Goal: Transaction & Acquisition: Obtain resource

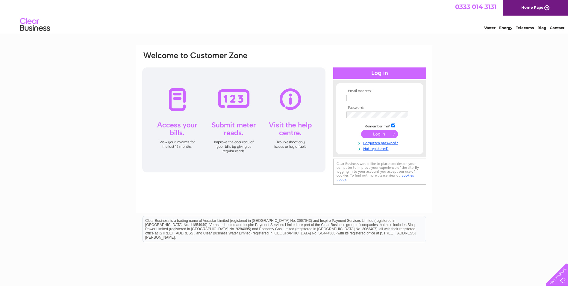
type input "info@hospitality-training.org.uk"
click at [386, 134] on input "submit" at bounding box center [379, 134] width 37 height 8
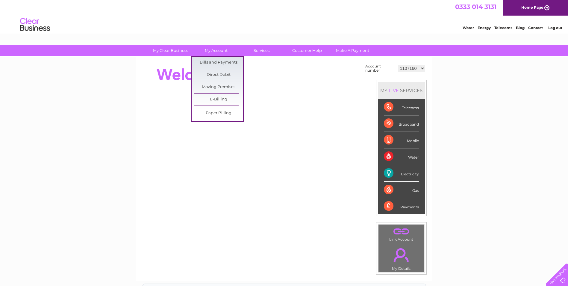
click at [221, 59] on link "Bills and Payments" at bounding box center [218, 63] width 49 height 12
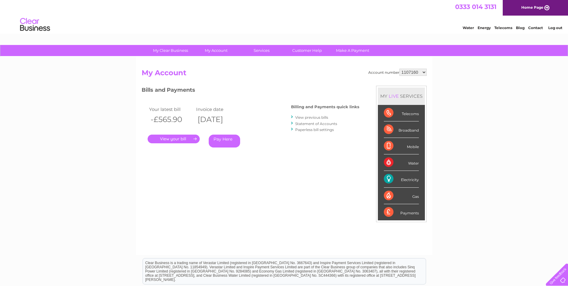
click at [184, 137] on link "." at bounding box center [174, 138] width 52 height 9
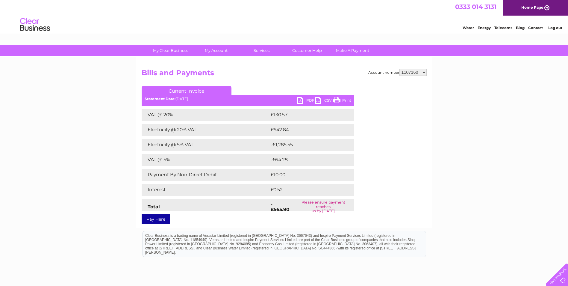
click at [301, 99] on link "PDF" at bounding box center [306, 101] width 18 height 9
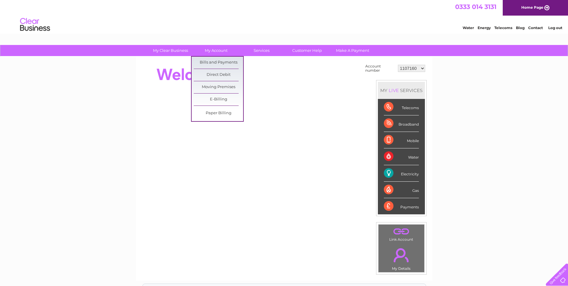
click at [205, 49] on link "My Account" at bounding box center [215, 50] width 49 height 11
click at [227, 63] on link "Bills and Payments" at bounding box center [218, 63] width 49 height 12
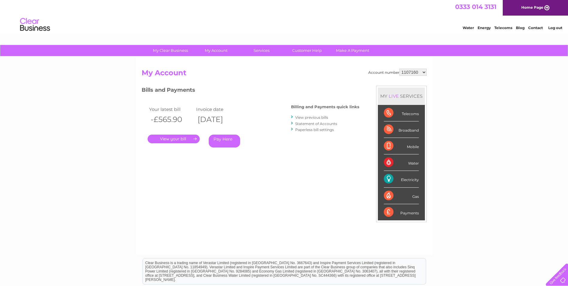
click at [505, 172] on div "My Clear Business Login Details My Details My Preferences Link Account My Accou…" at bounding box center [284, 201] width 568 height 312
